Goal: Transaction & Acquisition: Purchase product/service

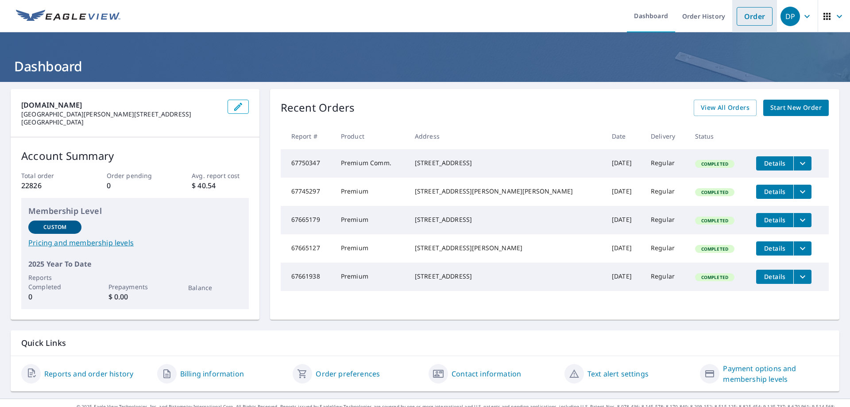
click at [750, 17] on link "Order" at bounding box center [755, 16] width 36 height 19
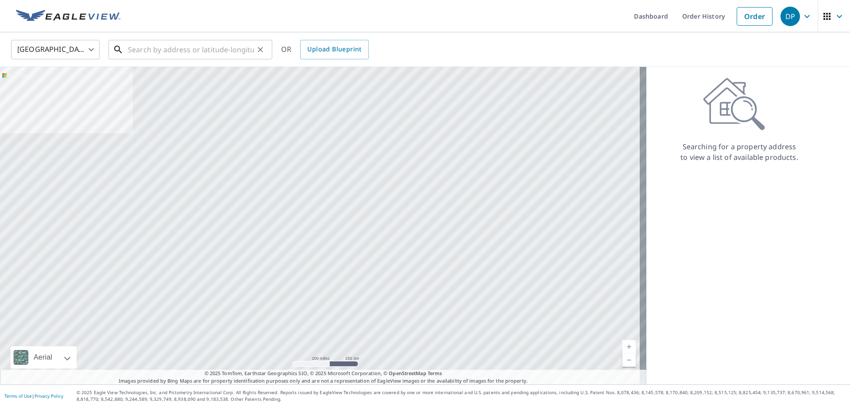
click at [194, 50] on input "text" at bounding box center [191, 49] width 126 height 25
paste input "20830 AUBURN LEAF TRL"
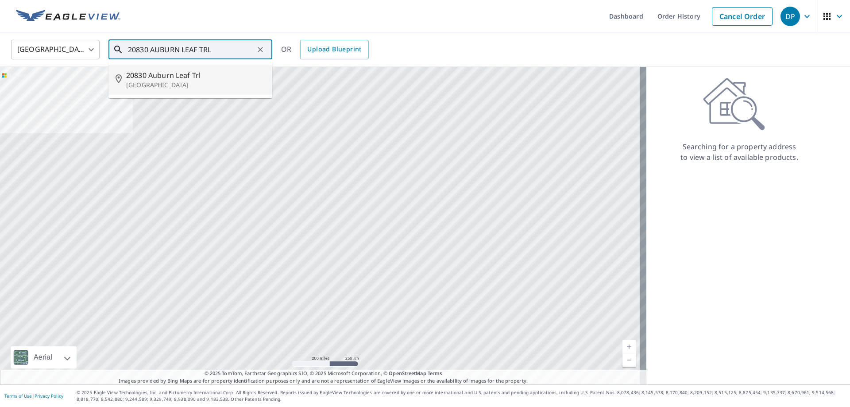
click at [178, 73] on span "20830 Auburn Leaf Trl" at bounding box center [195, 75] width 139 height 11
type input "[STREET_ADDRESS]"
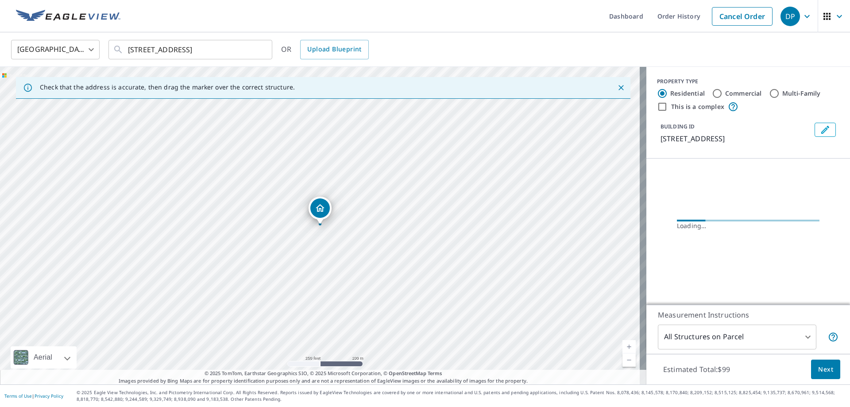
click at [627, 344] on link "Current Level 17, Zoom In" at bounding box center [629, 346] width 13 height 13
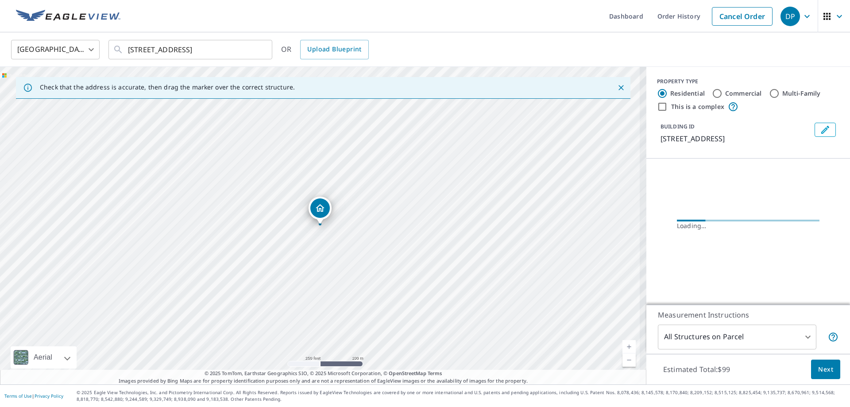
click at [627, 344] on link "Current Level 17, Zoom In" at bounding box center [629, 346] width 13 height 13
click at [627, 344] on link "Current Level 17.570607207744086, Zoom In" at bounding box center [629, 346] width 13 height 13
click at [627, 344] on link "Current Level 18.198197074754567, Zoom In Disabled" at bounding box center [629, 346] width 13 height 13
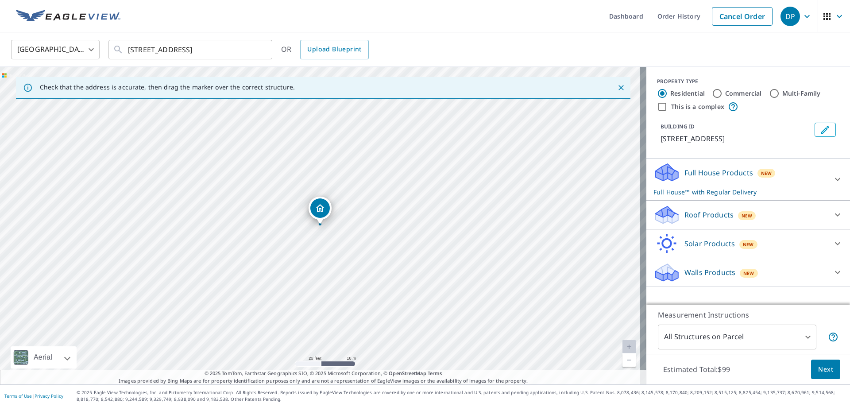
click at [702, 225] on div "Roof Products New" at bounding box center [741, 215] width 174 height 21
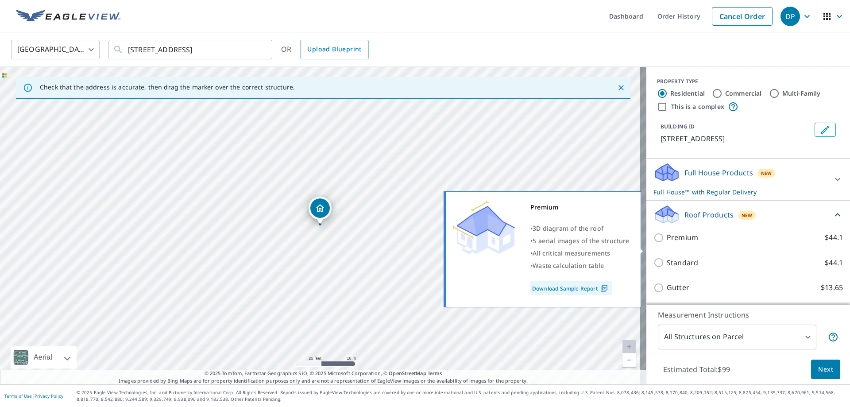
click at [688, 243] on p "Premium" at bounding box center [682, 237] width 31 height 11
click at [667, 243] on input "Premium $44.1" at bounding box center [660, 237] width 13 height 11
checkbox input "true"
checkbox input "false"
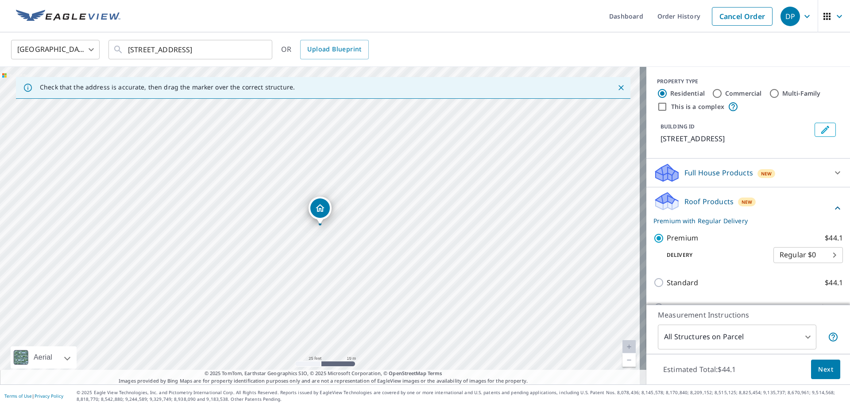
click at [822, 369] on span "Next" at bounding box center [825, 369] width 15 height 11
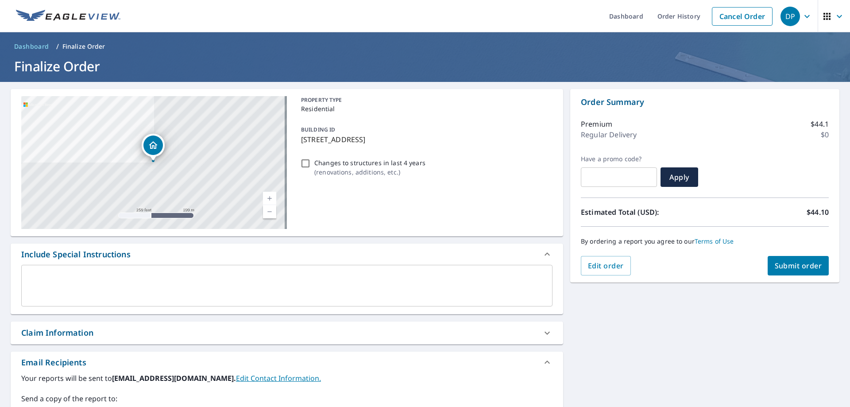
click at [139, 338] on div "Claim Information" at bounding box center [278, 333] width 515 height 12
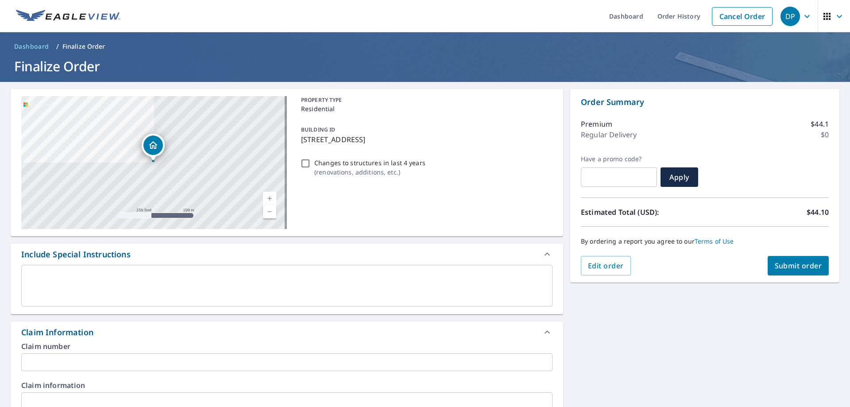
click at [119, 362] on input "text" at bounding box center [286, 362] width 531 height 18
paste input "639011"
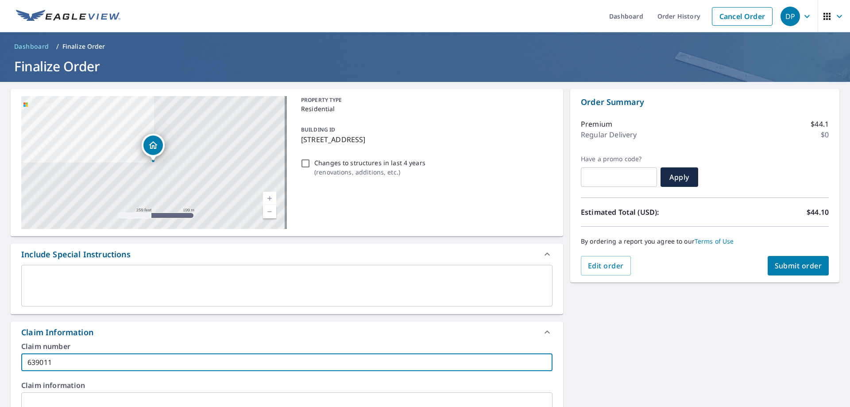
type input "639011"
click at [768, 267] on button "Submit order" at bounding box center [799, 265] width 62 height 19
